Goal: Task Accomplishment & Management: Complete application form

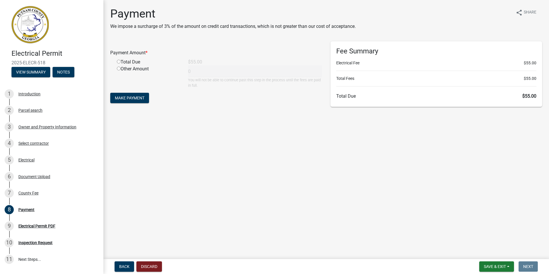
click at [118, 59] on div "Total Due" at bounding box center [148, 62] width 71 height 7
click at [120, 63] on input "radio" at bounding box center [119, 62] width 4 height 4
radio input "true"
type input "55"
click at [135, 99] on span "Make Payment" at bounding box center [130, 98] width 30 height 5
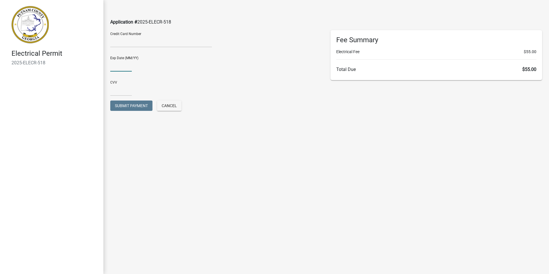
type input "12/25"
click at [115, 94] on input "text" at bounding box center [121, 90] width 22 height 12
type input "080"
click at [211, 64] on div "Exp Date (MM/YY) 12/25" at bounding box center [216, 62] width 212 height 20
click at [130, 104] on span "Submit Payment" at bounding box center [131, 105] width 33 height 5
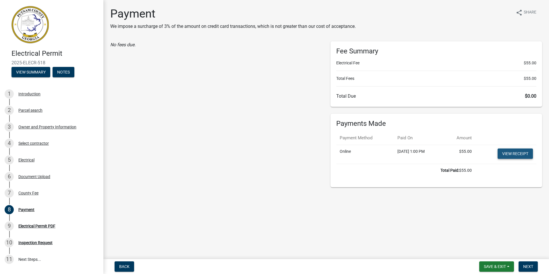
click at [515, 155] on link "View receipt" at bounding box center [515, 154] width 35 height 10
drag, startPoint x: 527, startPoint y: 265, endPoint x: 520, endPoint y: 262, distance: 7.3
click at [527, 265] on span "Next" at bounding box center [529, 266] width 10 height 5
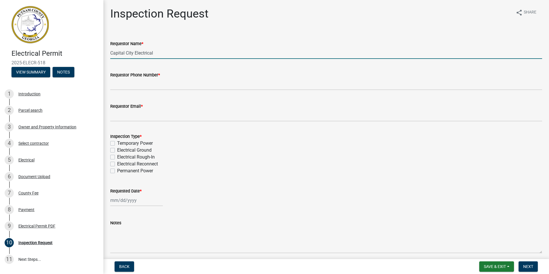
click at [135, 52] on input "Capital City Electrical" at bounding box center [326, 53] width 432 height 12
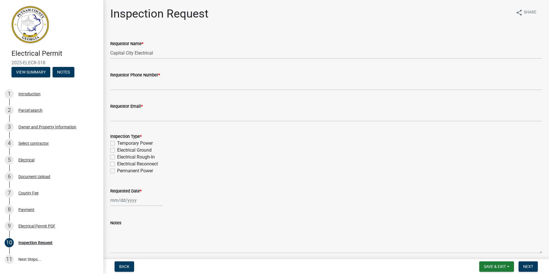
click at [131, 91] on wm-data-entity-input "Requestor Phone Number *" at bounding box center [326, 78] width 432 height 31
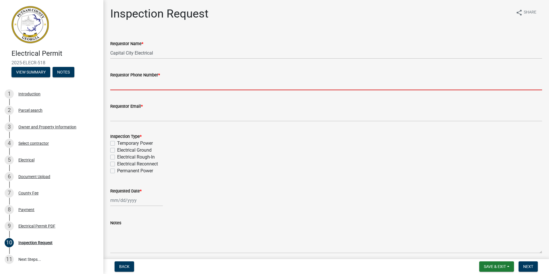
click at [131, 86] on input "Requestor Phone Number *" at bounding box center [326, 84] width 432 height 12
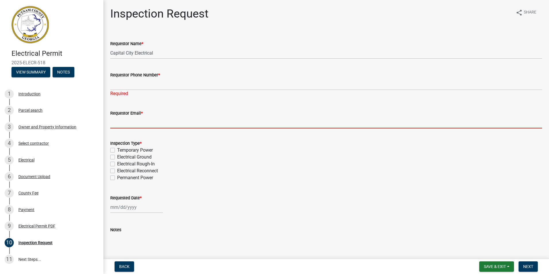
click at [113, 114] on form "Requestor Email *" at bounding box center [326, 119] width 432 height 19
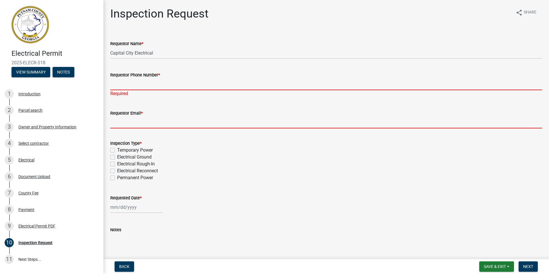
click at [125, 84] on input "Requestor Phone Number *" at bounding box center [326, 84] width 432 height 12
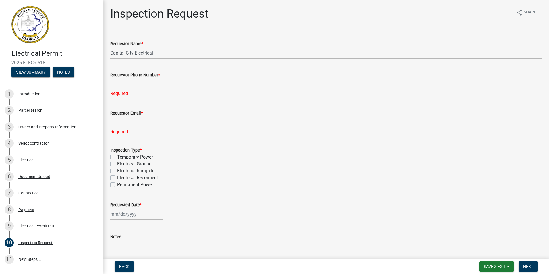
click at [125, 84] on input "Requestor Phone Number *" at bounding box center [326, 84] width 432 height 12
type input "7708216099"
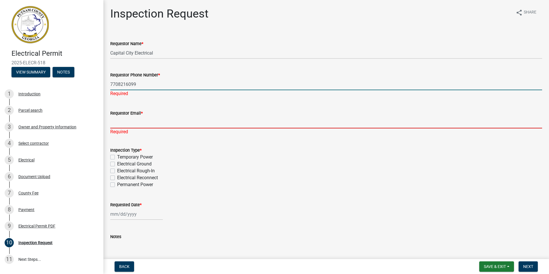
type input "service@ccelect.com"
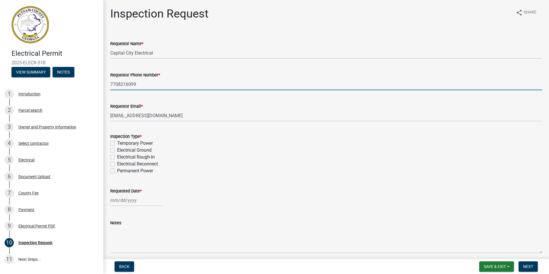
select select "9"
select select "2025"
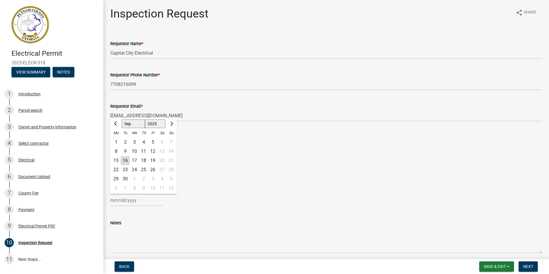
click at [115, 201] on div "Jan Feb Mar Apr May Jun Jul Aug Sep Oct Nov Dec 1525 1526 1527 1528 1529 1530 1…" at bounding box center [136, 201] width 53 height 12
click at [231, 200] on div "Jan Feb Mar Apr May Jun Jul Aug Sep Oct Nov Dec 1525 1526 1527 1528 1529 1530 1…" at bounding box center [326, 201] width 432 height 12
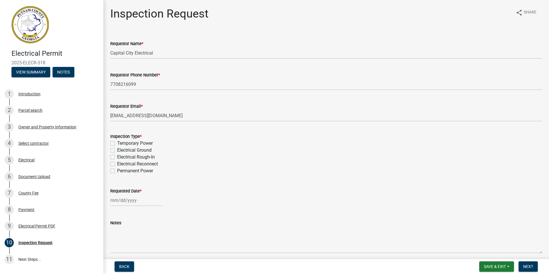
select select "9"
select select "2025"
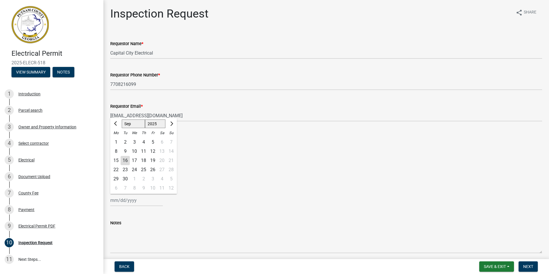
click at [134, 198] on div "Jan Feb Mar Apr May Jun Jul Aug Sep Oct Nov Dec 1525 1526 1527 1528 1529 1530 1…" at bounding box center [136, 201] width 53 height 12
click at [124, 159] on div "16" at bounding box center [125, 160] width 9 height 9
type input "09/16/2025"
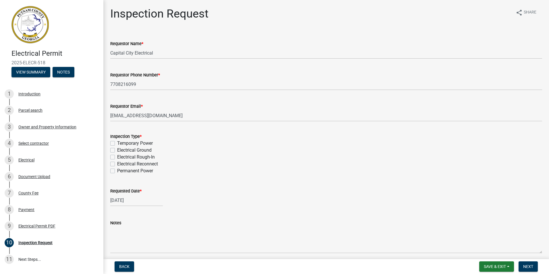
select select "9"
select select "2025"
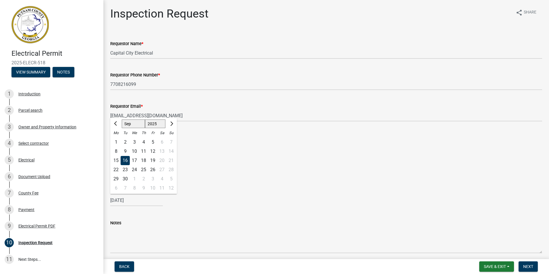
click at [143, 202] on div "09/16/2025 Jan Feb Mar Apr May Jun Jul Aug Sep Oct Nov Dec 1525 1526 1527 1528 …" at bounding box center [136, 201] width 53 height 12
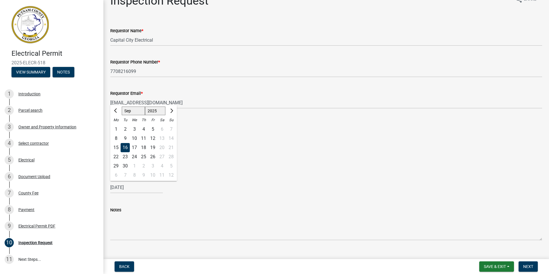
scroll to position [24, 0]
